Goal: Task Accomplishment & Management: Use online tool/utility

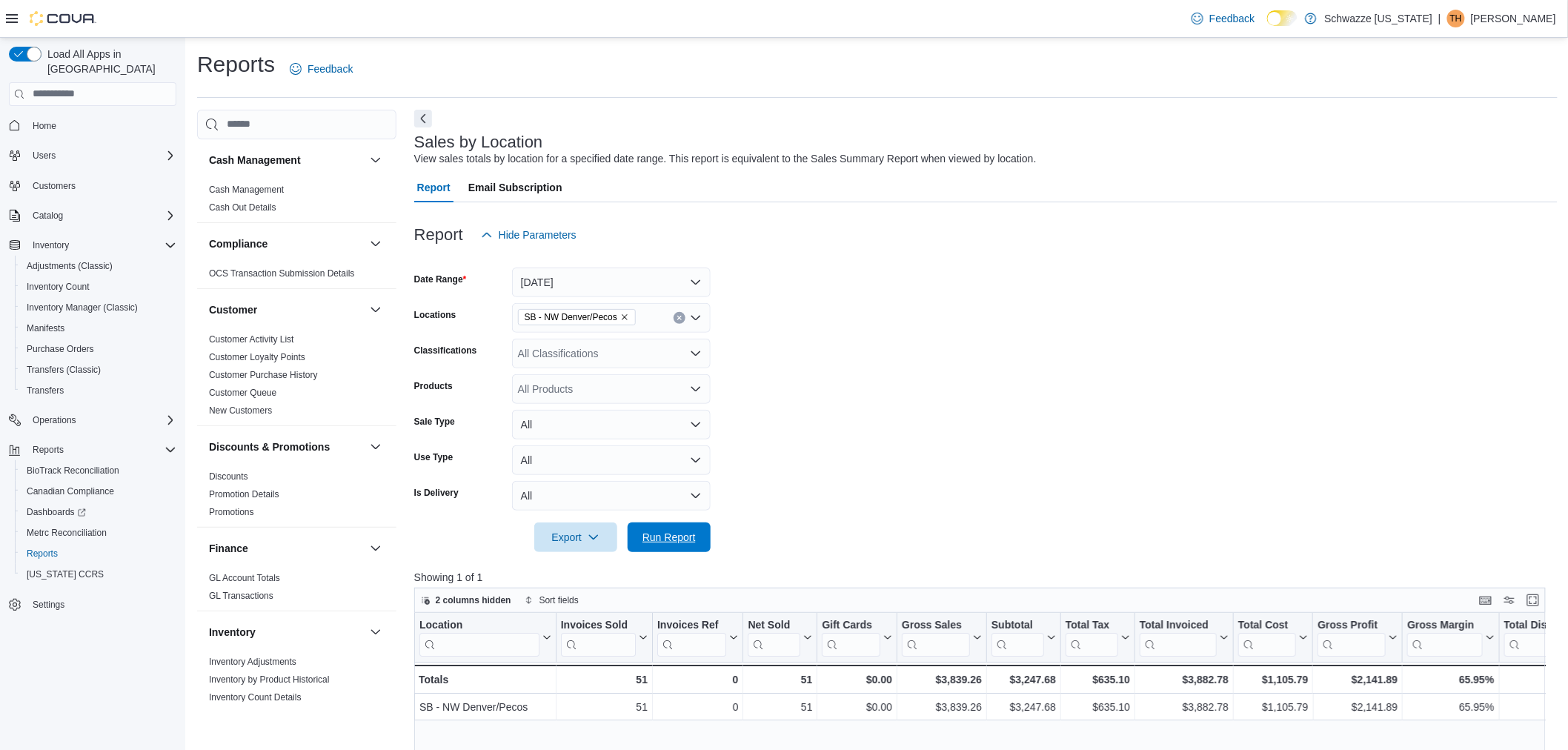
drag, startPoint x: 667, startPoint y: 534, endPoint x: 824, endPoint y: 485, distance: 164.5
click at [667, 534] on span "Run Report" at bounding box center [669, 537] width 53 height 15
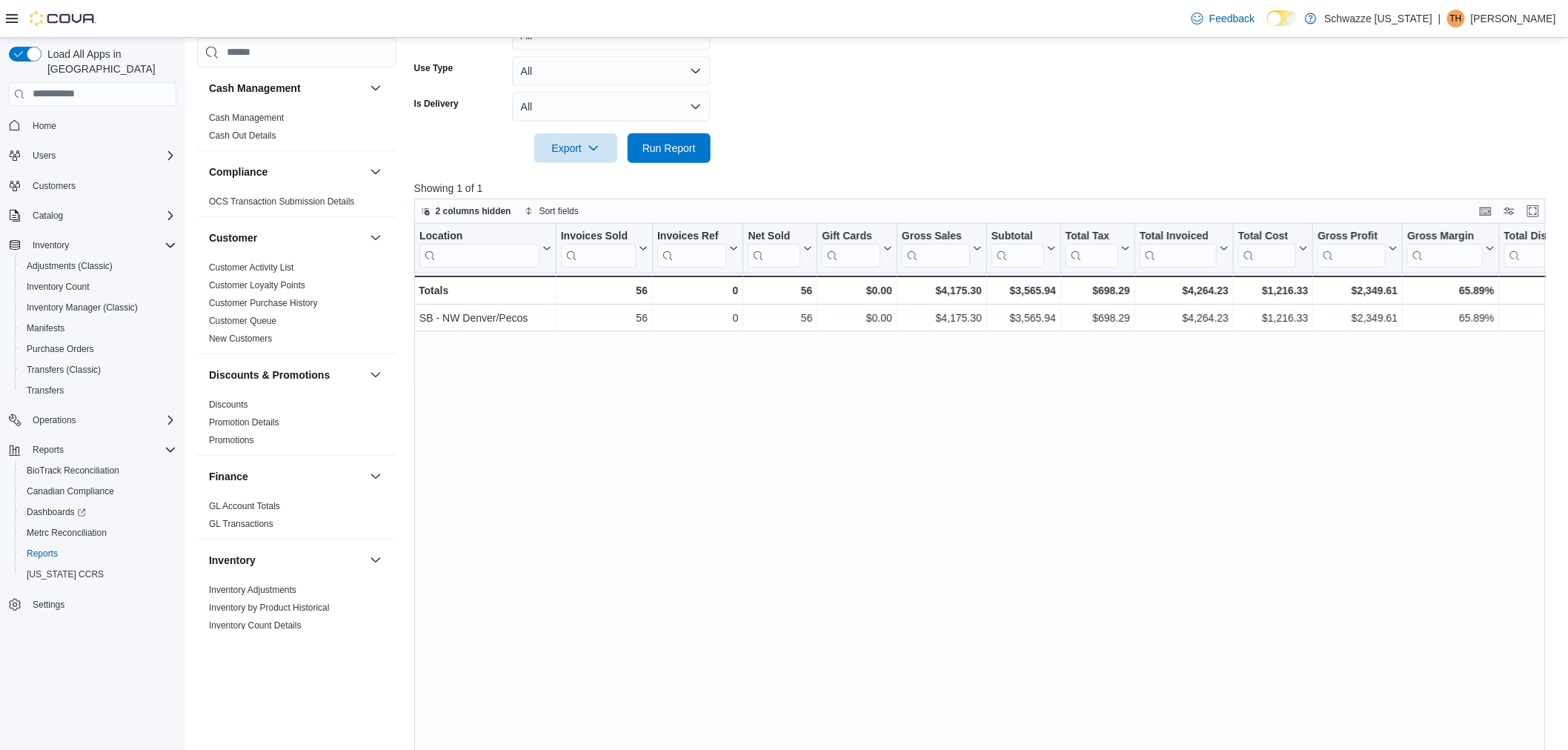
scroll to position [37, 0]
